Goal: Information Seeking & Learning: Learn about a topic

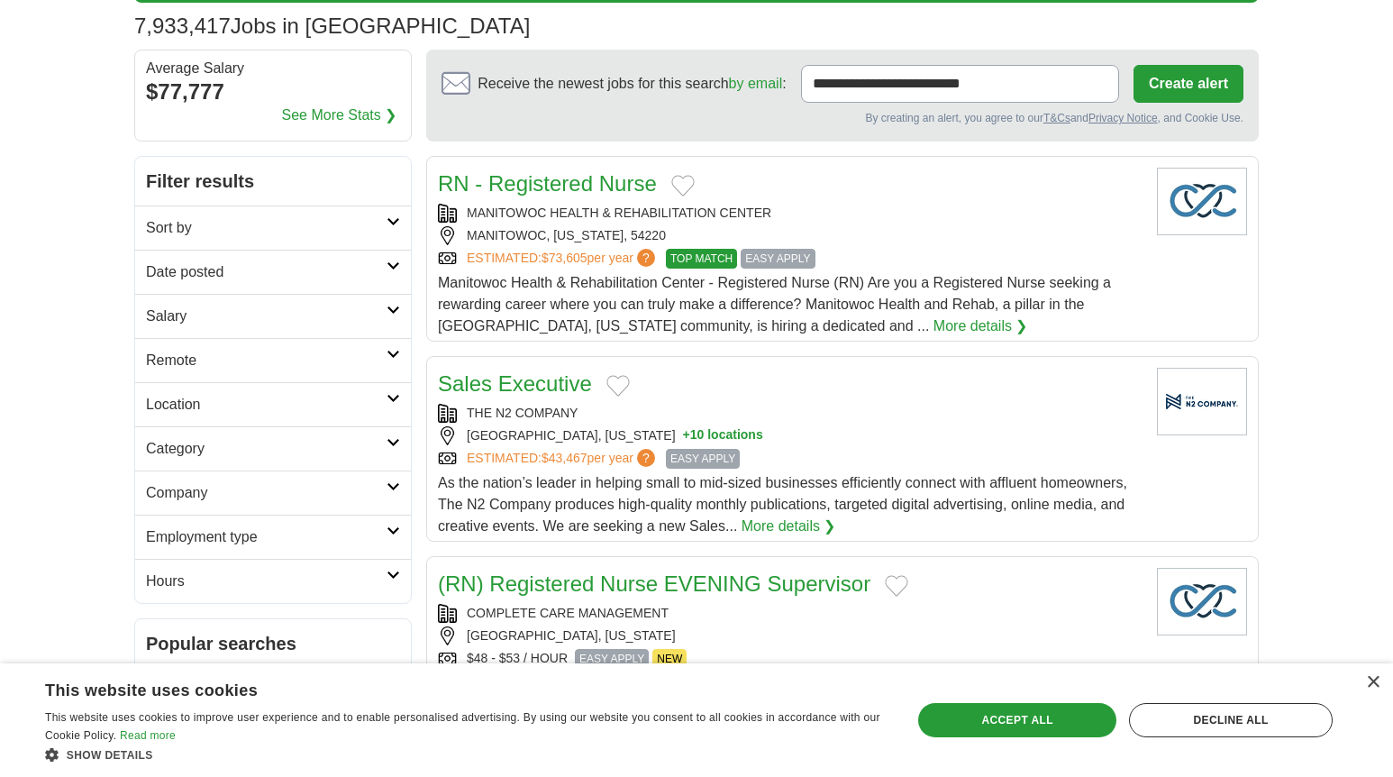
scroll to position [90, 0]
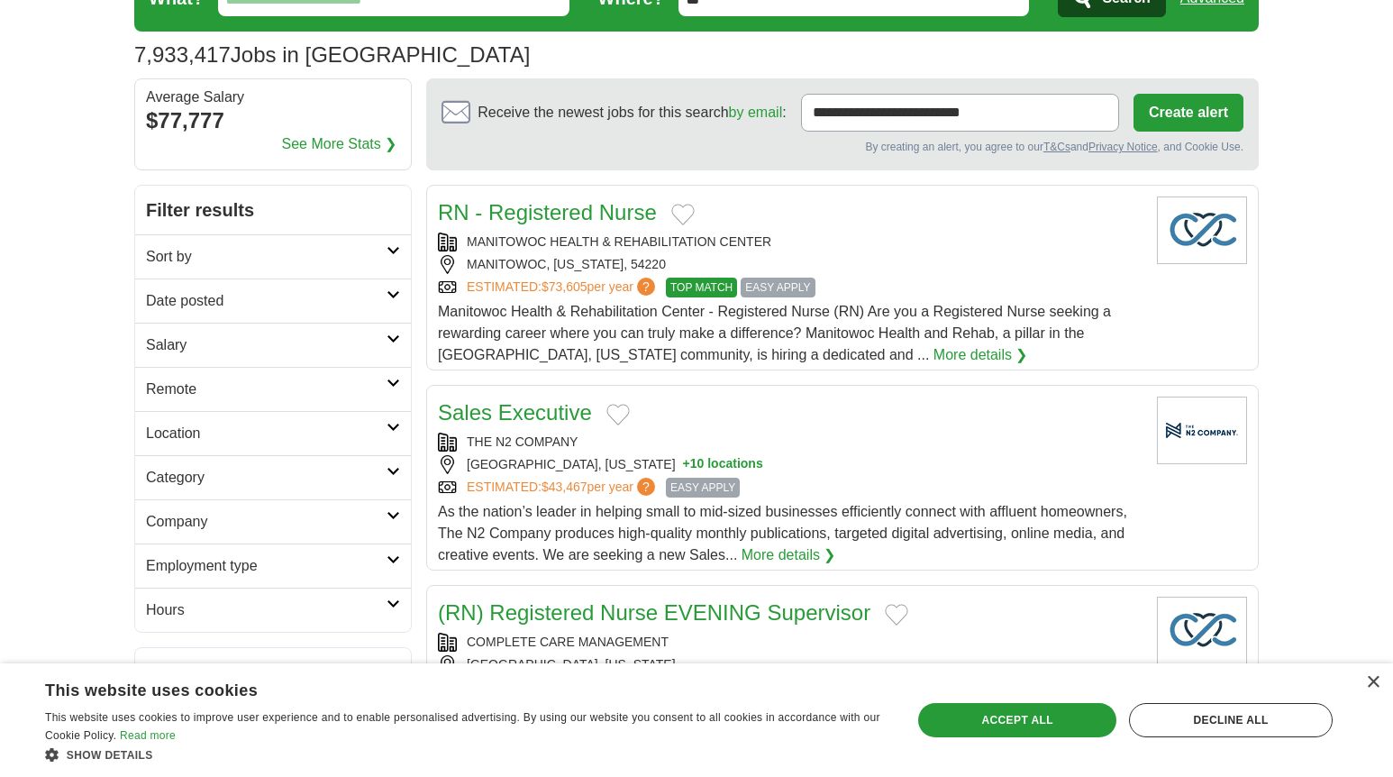
click at [176, 393] on h2 "Remote" at bounding box center [266, 389] width 241 height 22
click at [196, 432] on link "Remote jobs" at bounding box center [186, 431] width 81 height 15
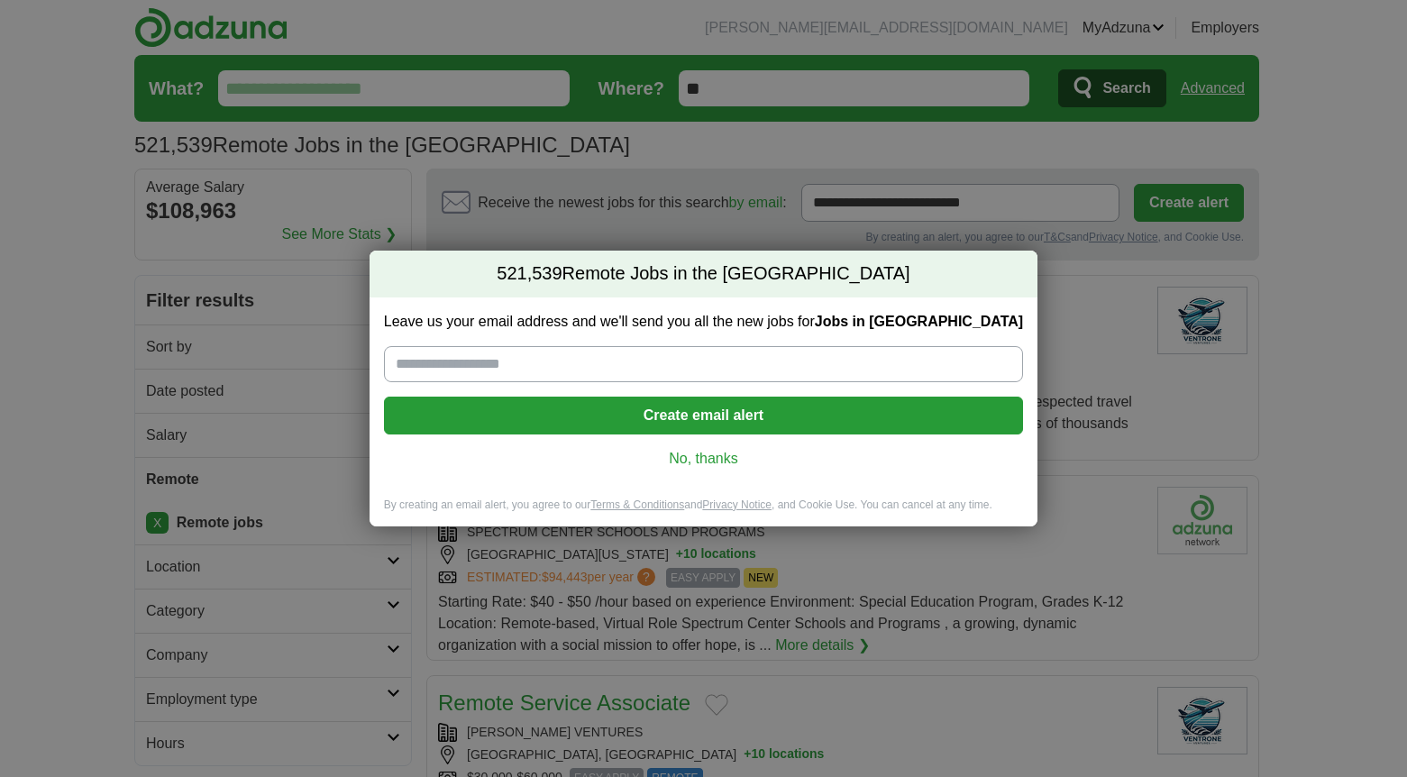
click at [711, 461] on link "No, thanks" at bounding box center [703, 459] width 610 height 20
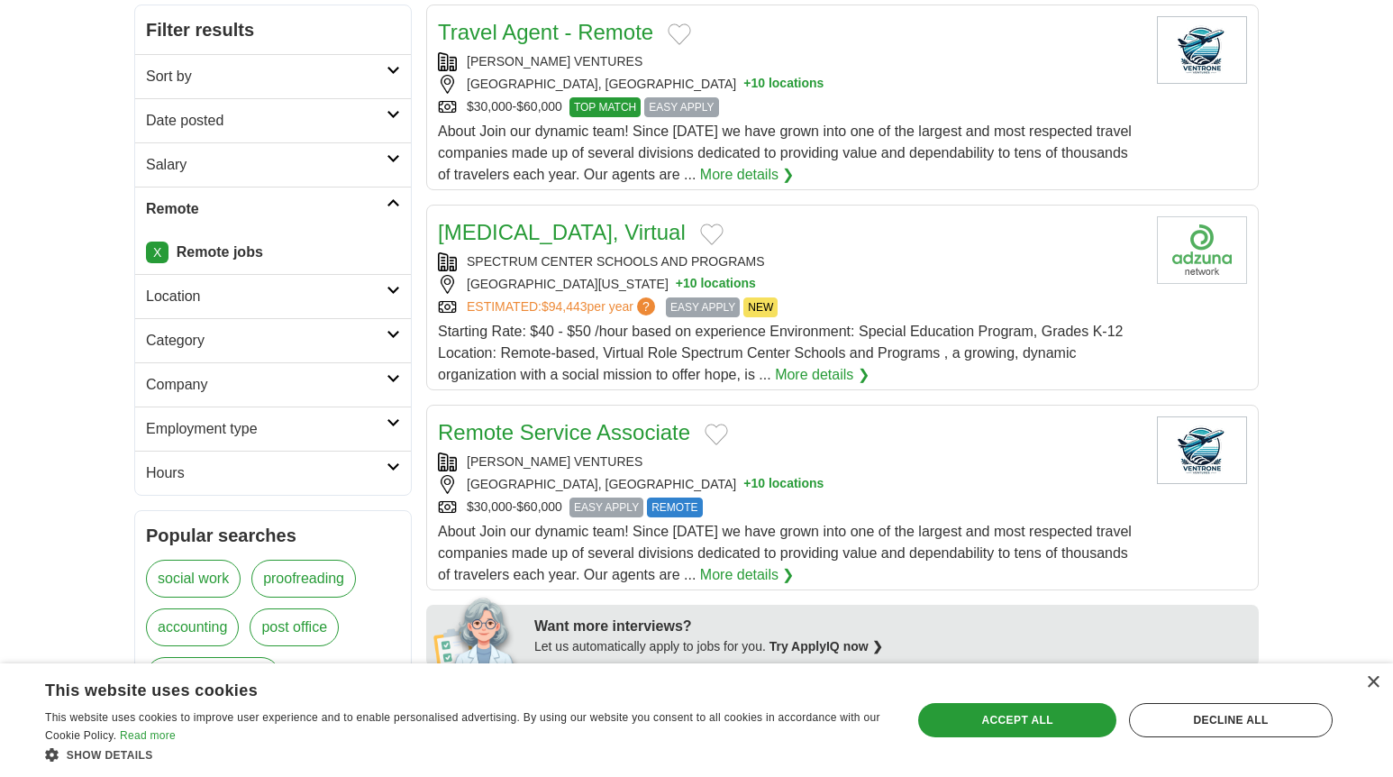
scroll to position [360, 0]
